Goal: Task Accomplishment & Management: Use online tool/utility

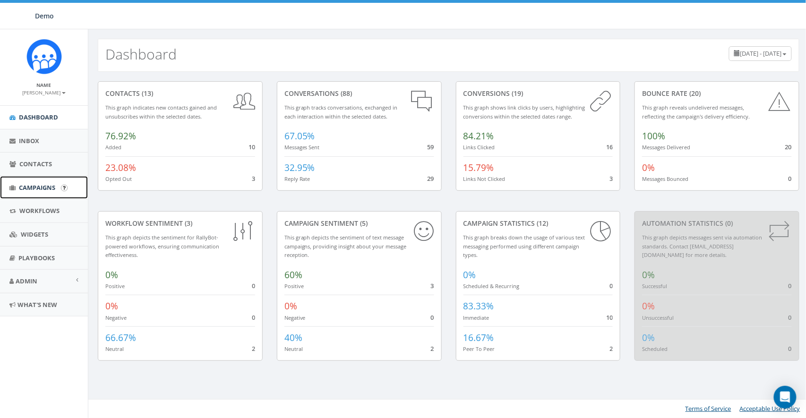
click at [36, 190] on span "Campaigns" at bounding box center [37, 187] width 36 height 9
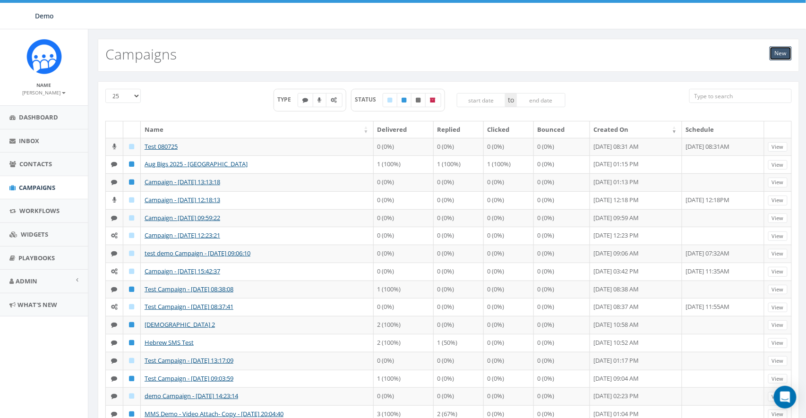
click at [782, 54] on link "New" at bounding box center [780, 53] width 22 height 14
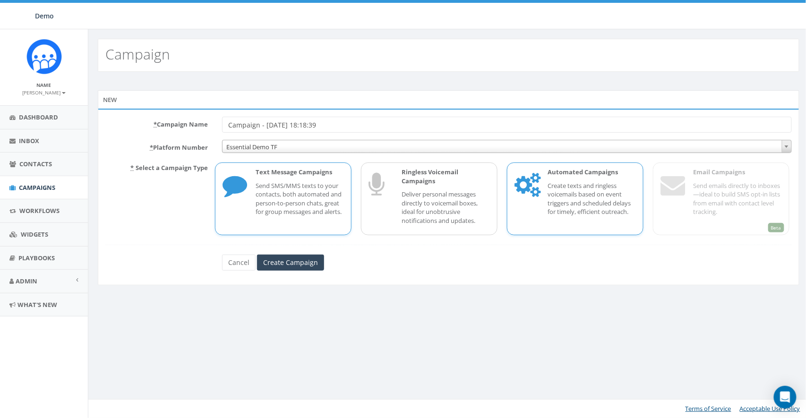
click at [580, 188] on p "Create texts and ringless voicemails based on event triggers and scheduled dela…" at bounding box center [591, 198] width 88 height 35
click at [243, 267] on link "Cancel" at bounding box center [239, 263] width 34 height 16
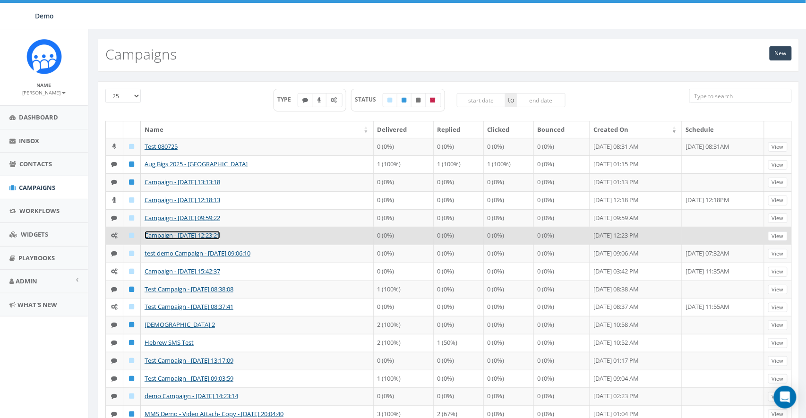
click at [168, 238] on link "Campaign - 07/01/2025, 12:23:21" at bounding box center [183, 235] width 76 height 9
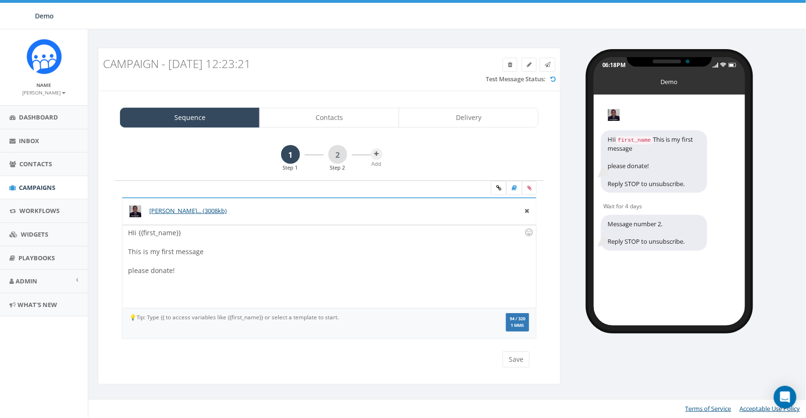
click at [134, 237] on div "HIi {{first_name}} This is my first message please donate!" at bounding box center [328, 266] width 413 height 83
click at [376, 152] on icon at bounding box center [377, 154] width 4 height 6
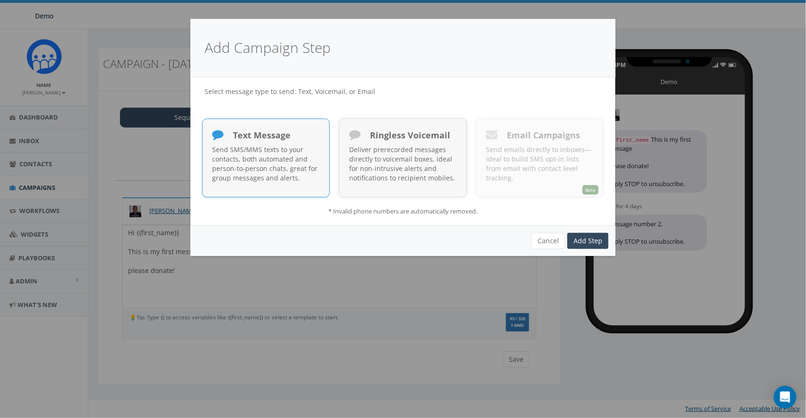
click at [302, 144] on div "Text Message" at bounding box center [266, 136] width 108 height 16
click at [423, 144] on div "Ringless Voicemail" at bounding box center [403, 136] width 108 height 16
click at [546, 240] on button "Cancel" at bounding box center [548, 241] width 34 height 16
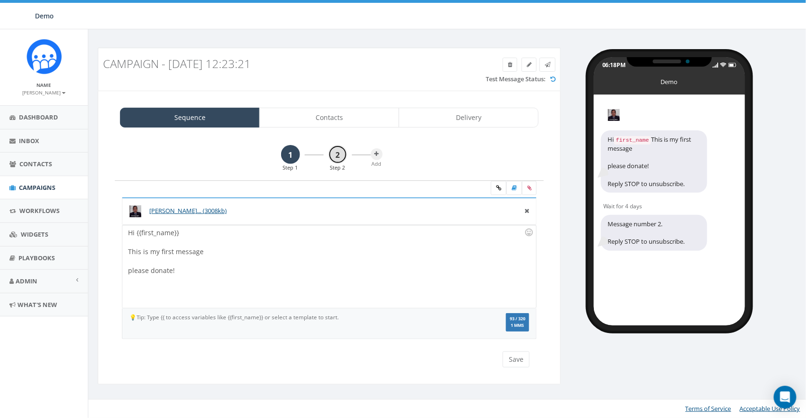
click at [334, 155] on link "2" at bounding box center [337, 154] width 19 height 19
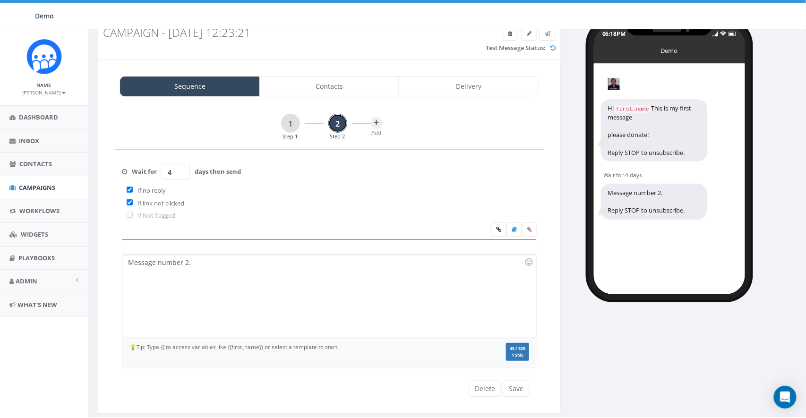
scroll to position [48, 0]
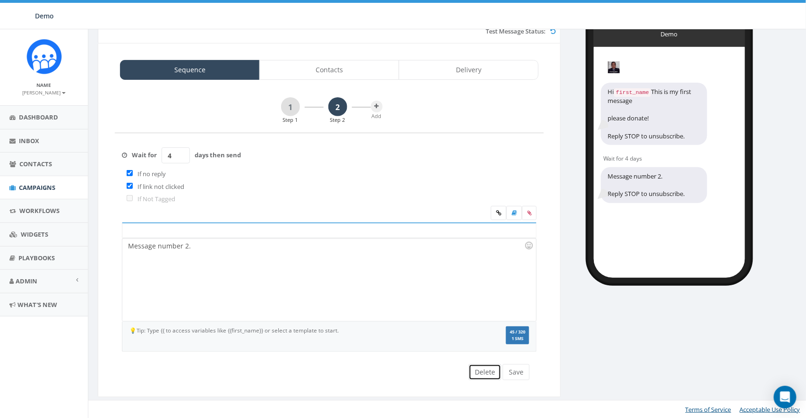
click at [486, 374] on button "Delete" at bounding box center [484, 372] width 33 height 16
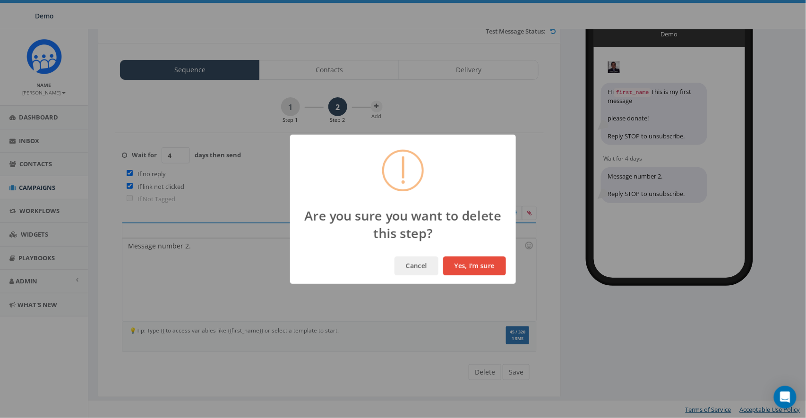
click at [483, 269] on button "Yes, I'm sure" at bounding box center [474, 265] width 63 height 19
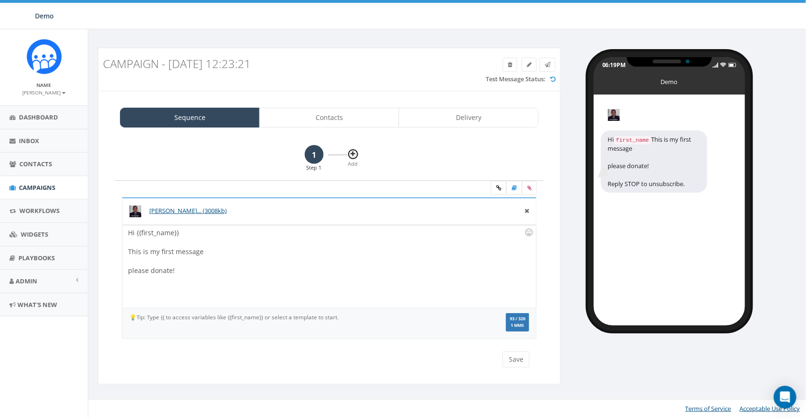
click at [355, 153] on icon at bounding box center [353, 154] width 4 height 6
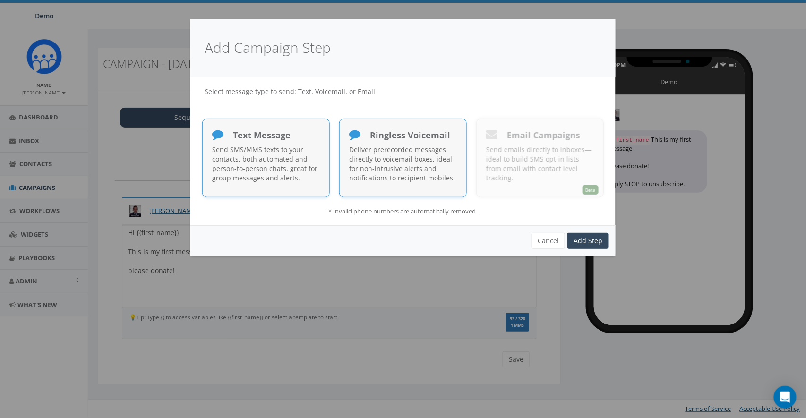
click at [386, 134] on span "Ringless Voicemail" at bounding box center [405, 134] width 90 height 11
click at [582, 240] on link "Add Step" at bounding box center [587, 241] width 41 height 16
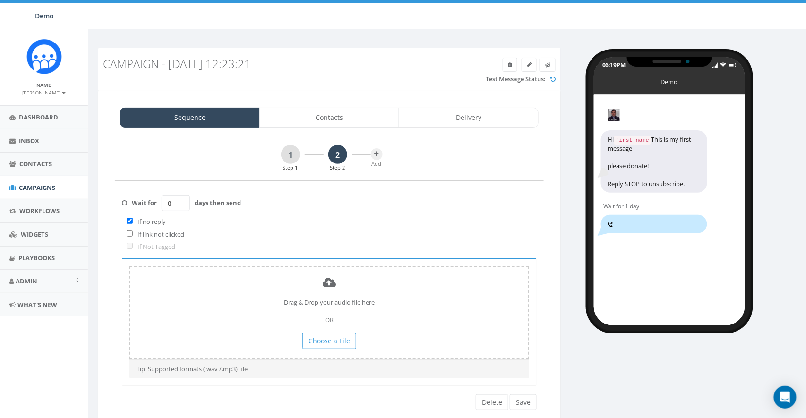
type input "0"
click at [181, 204] on input "0" at bounding box center [176, 203] width 28 height 16
